Goal: Task Accomplishment & Management: Use online tool/utility

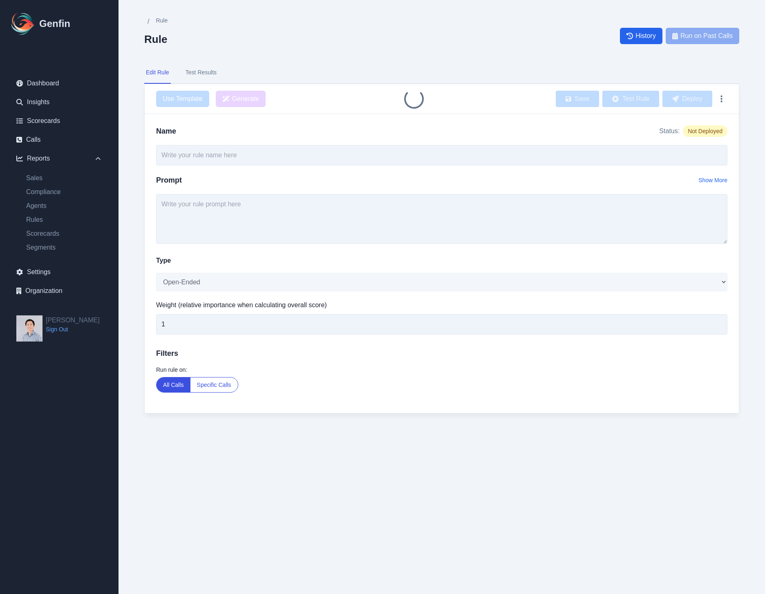
type input "Determine customer segment - all calls"
select select "Number"
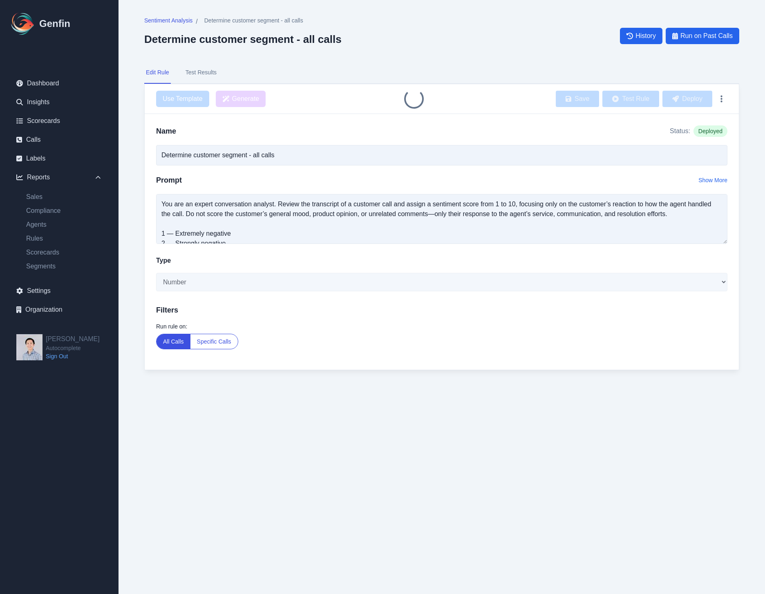
click at [514, 403] on html "Genfin Dashboard Insights Scorecards Calls Labels Reports Sales Compliance Agen…" at bounding box center [382, 201] width 765 height 403
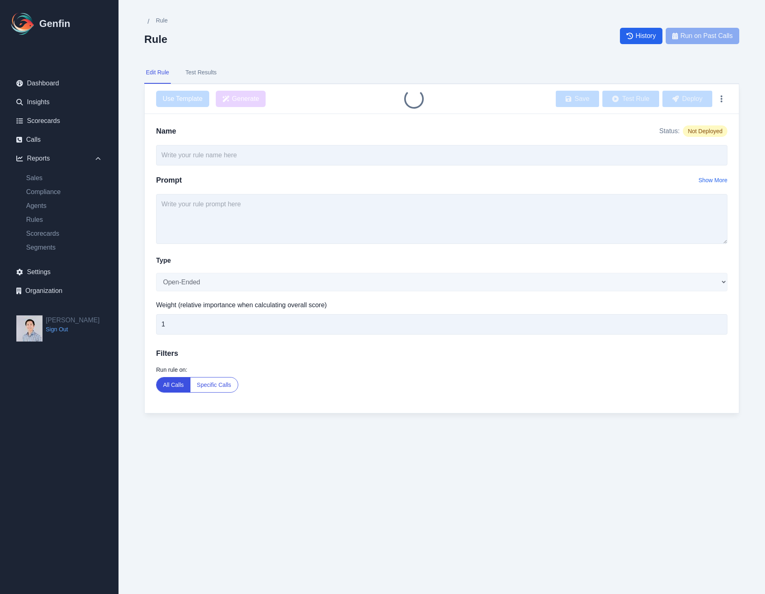
type input "Determine customer segment - all calls"
select select "Number"
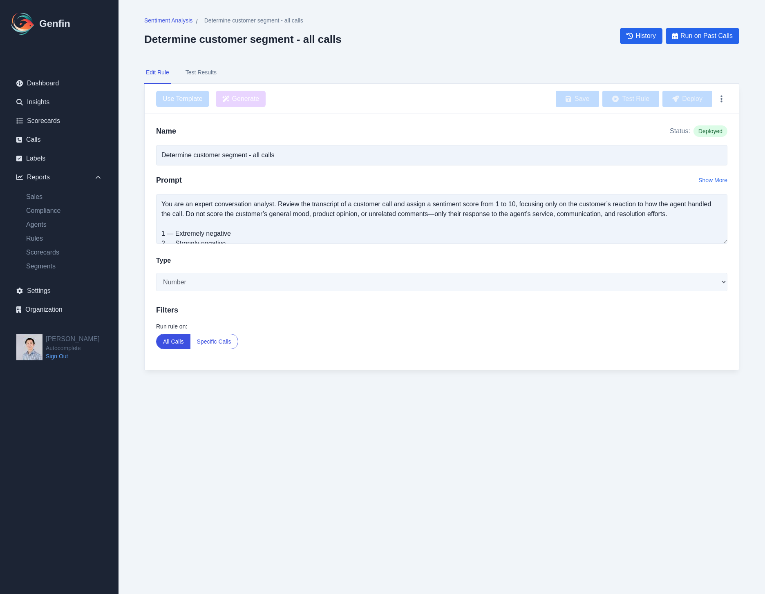
click at [469, 345] on div "Run rule on: All Calls Specific Calls" at bounding box center [441, 336] width 571 height 27
click at [45, 242] on link "Rules" at bounding box center [64, 239] width 89 height 10
select select "14"
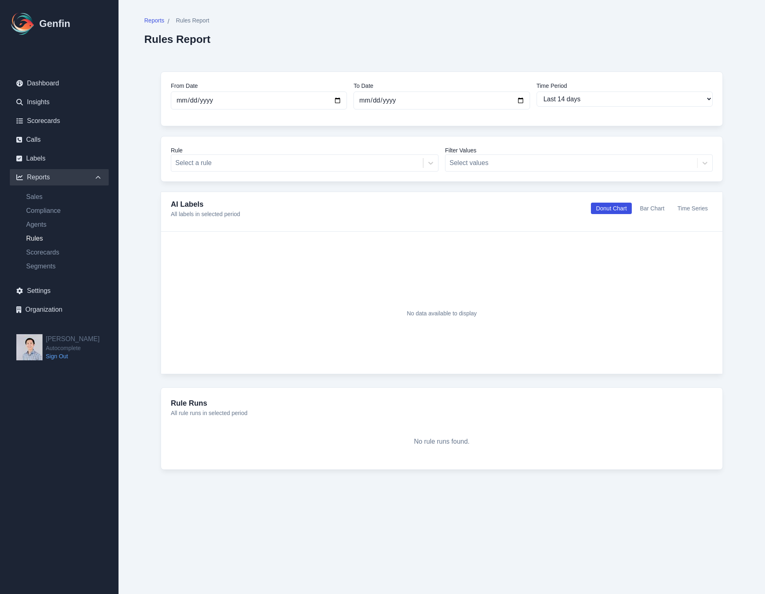
click at [622, 22] on div "Reports / Rules Report Rules Report" at bounding box center [441, 30] width 595 height 29
click at [54, 123] on link "Scorecards" at bounding box center [59, 121] width 99 height 16
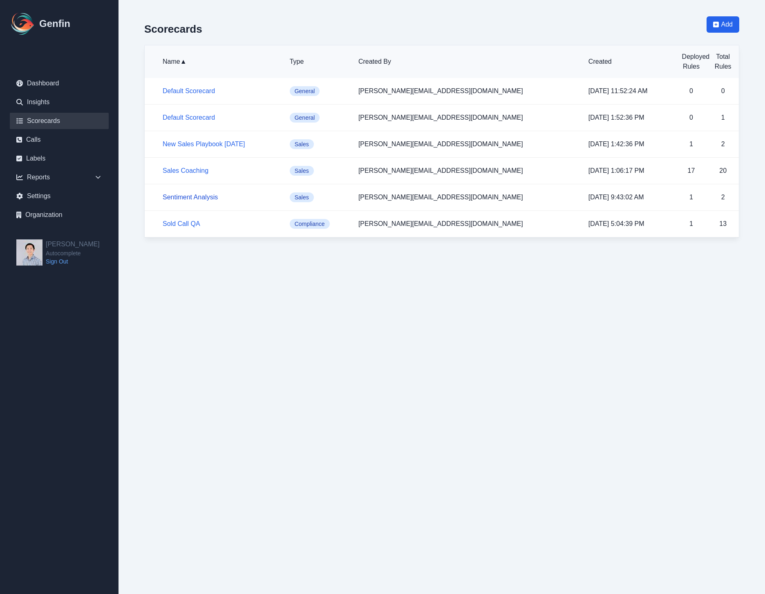
click at [188, 195] on link "Sentiment Analysis" at bounding box center [190, 197] width 55 height 7
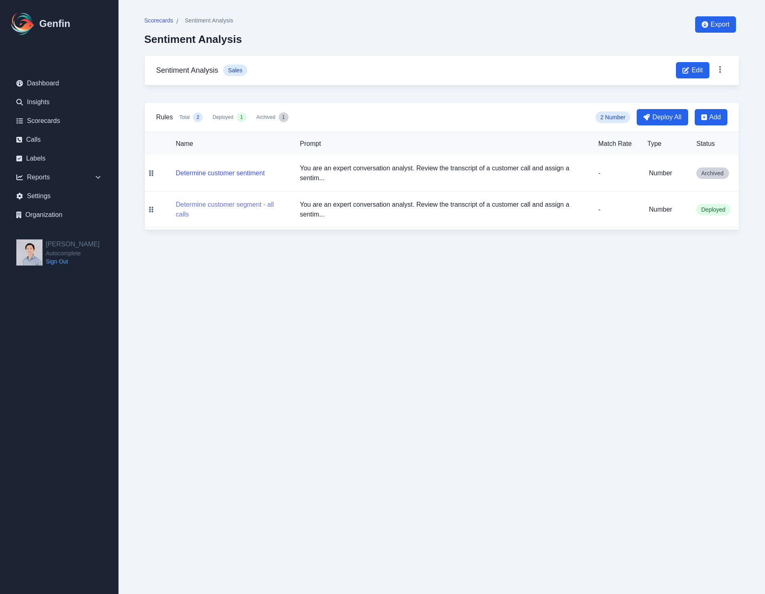
click at [195, 202] on button "Determine customer segment - all calls" at bounding box center [231, 210] width 111 height 20
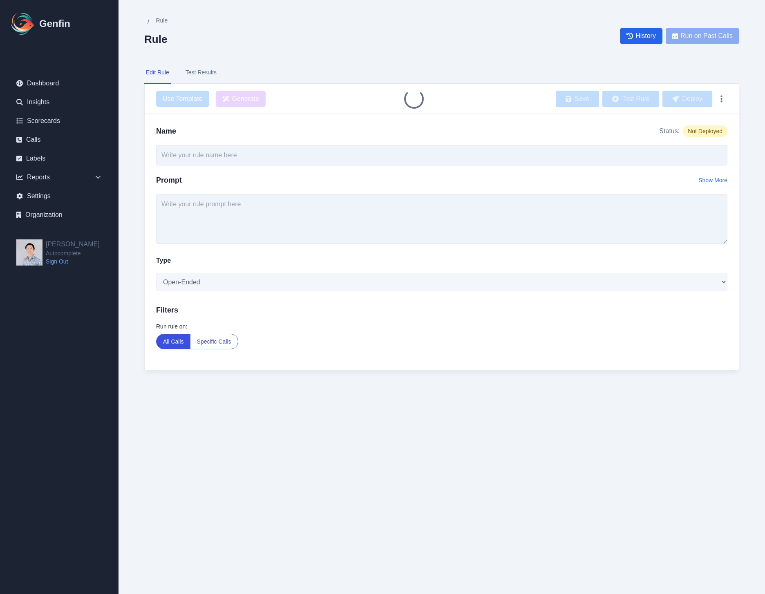
type input "Determine customer segment - all calls"
type textarea "You are an expert conversation analyst. Review the transcript of a customer cal…"
select select "Number"
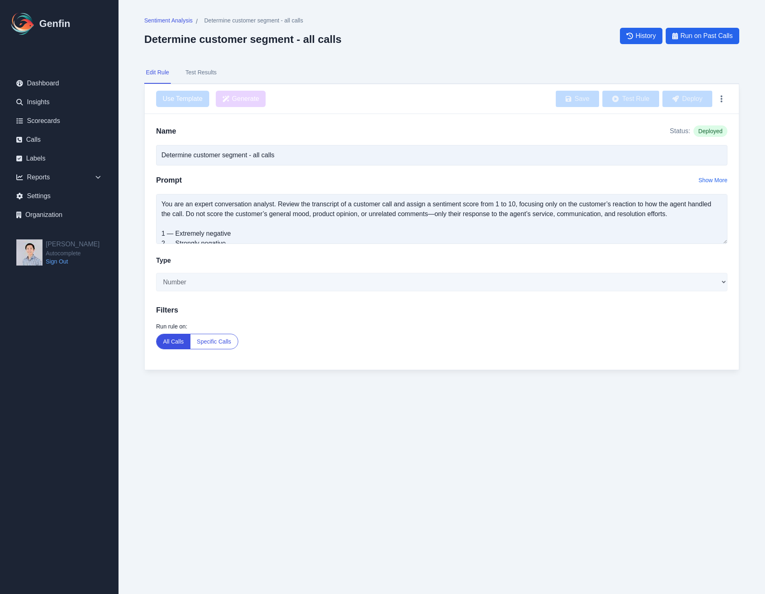
click at [202, 74] on button "Test Results" at bounding box center [201, 73] width 34 height 22
